Goal: Check status

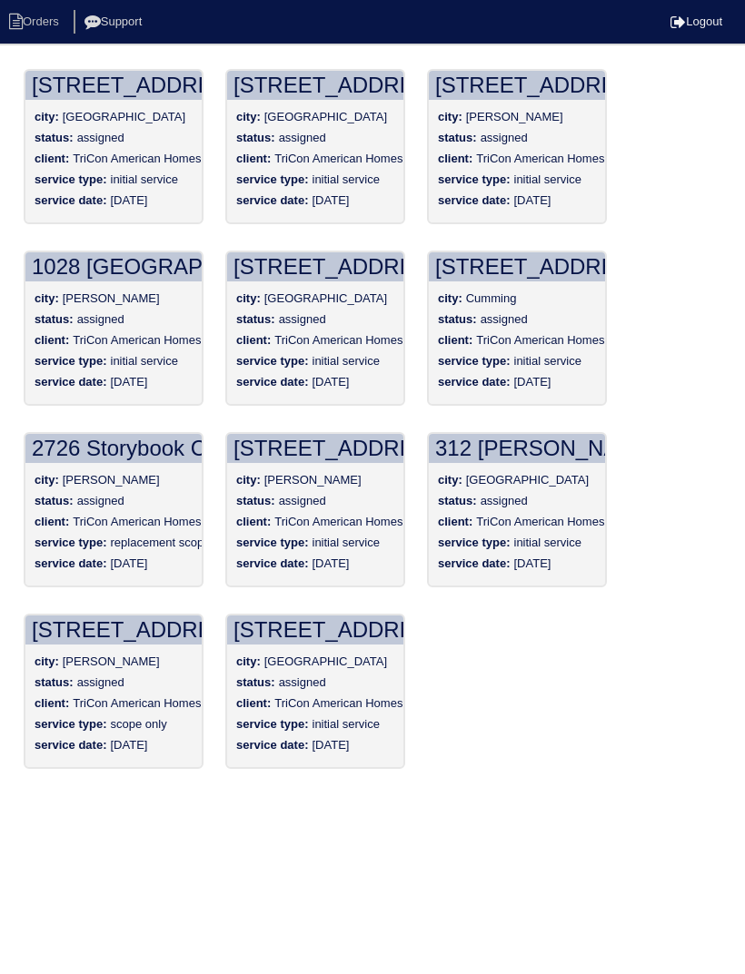
click at [309, 517] on span "TriCon American Homes" at bounding box center [338, 522] width 128 height 14
click at [369, 443] on div "[STREET_ADDRESS][PERSON_NAME]" at bounding box center [315, 448] width 176 height 29
click at [362, 444] on div "[STREET_ADDRESS][PERSON_NAME]" at bounding box center [315, 448] width 176 height 29
click at [354, 459] on div "[STREET_ADDRESS][PERSON_NAME]" at bounding box center [315, 448] width 176 height 29
click at [353, 459] on div "[STREET_ADDRESS][PERSON_NAME]" at bounding box center [315, 448] width 176 height 29
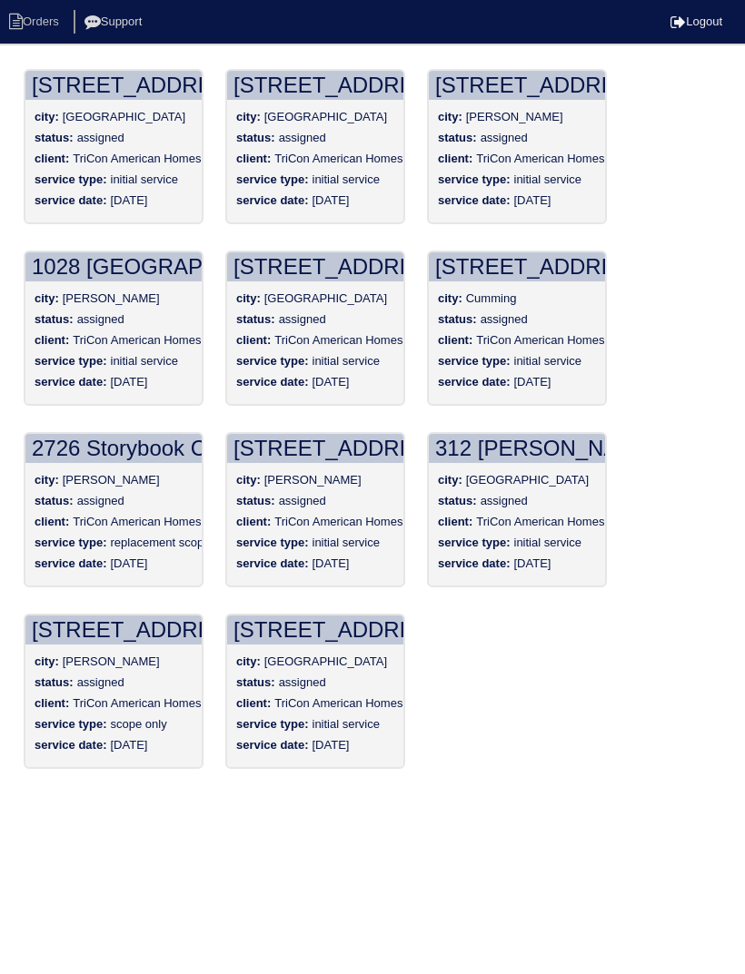
click at [356, 468] on div "[STREET_ADDRESS]: [PERSON_NAME] status: assigned client: TriCon American Homes …" at bounding box center [315, 509] width 180 height 155
click at [356, 453] on div "[STREET_ADDRESS][PERSON_NAME]" at bounding box center [315, 448] width 176 height 29
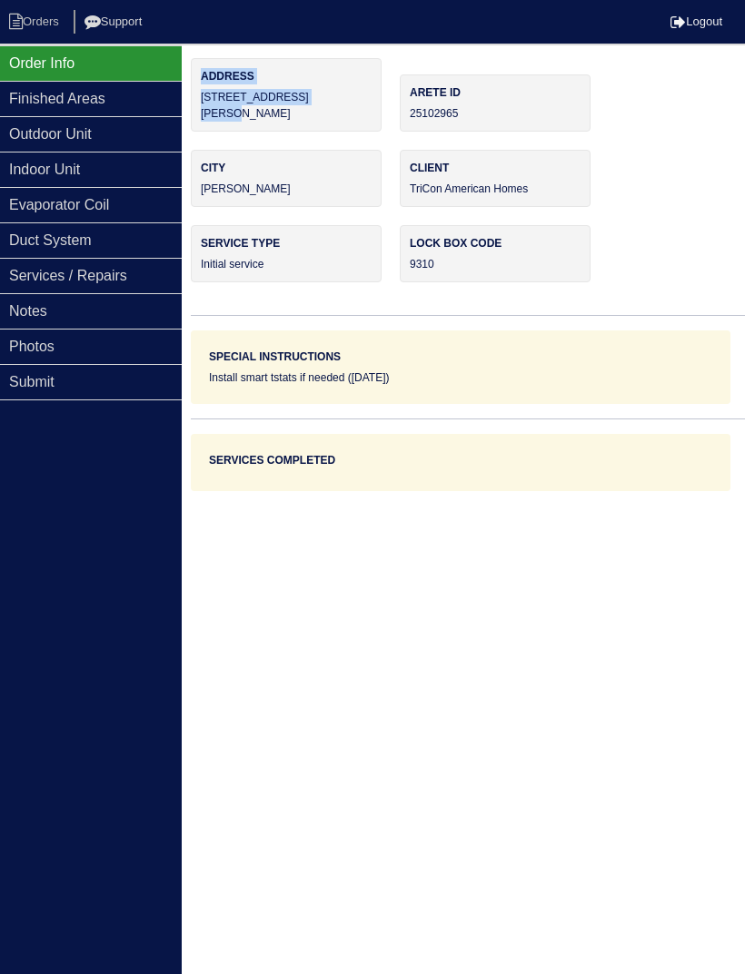
click at [13, 883] on div "Order Info Finished Areas Outdoor Unit Indoor Unit Evaporator Coil Duct System …" at bounding box center [91, 532] width 182 height 974
click at [38, 25] on li "Orders" at bounding box center [37, 22] width 74 height 25
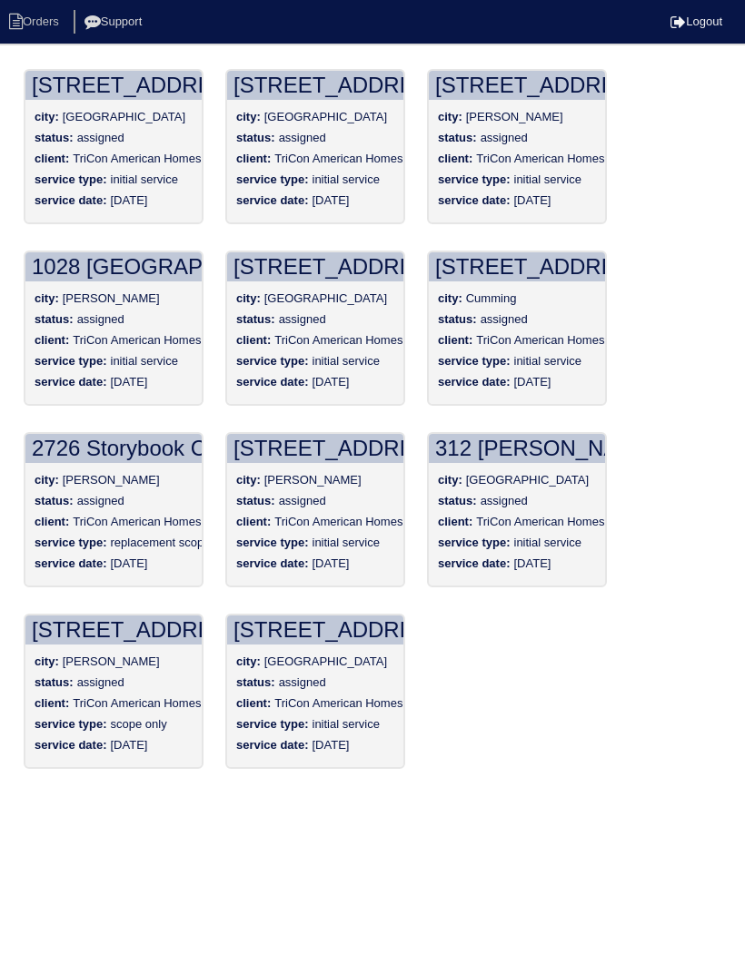
click at [61, 504] on b "status:" at bounding box center [54, 501] width 39 height 14
